Goal: Check status: Check status

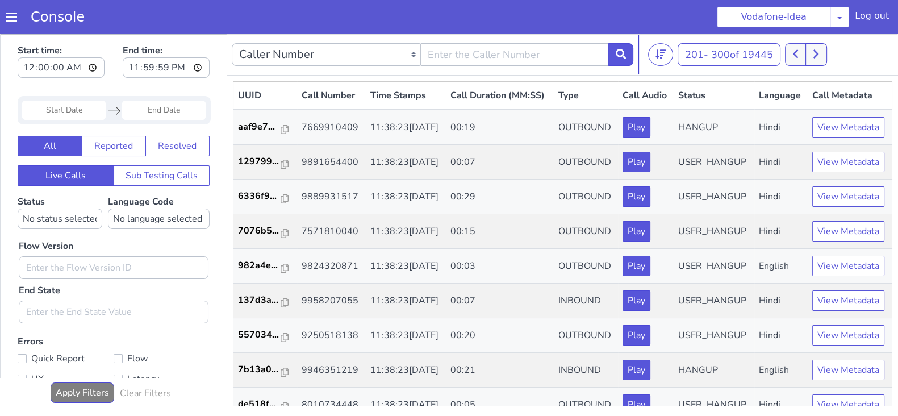
click at [816, 50] on icon at bounding box center [815, 54] width 5 height 9
click at [239, 168] on p "83d952..." at bounding box center [259, 162] width 43 height 14
